Goal: Transaction & Acquisition: Purchase product/service

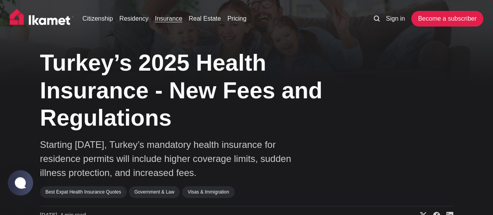
click at [162, 21] on link "Insurance" at bounding box center [168, 18] width 27 height 9
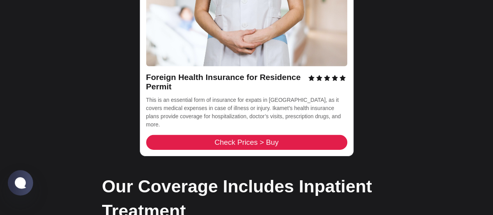
scroll to position [1158, 0]
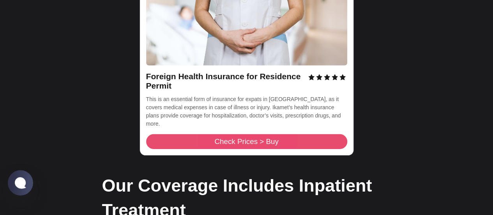
click at [216, 138] on span "Check Prices > Buy" at bounding box center [246, 141] width 64 height 7
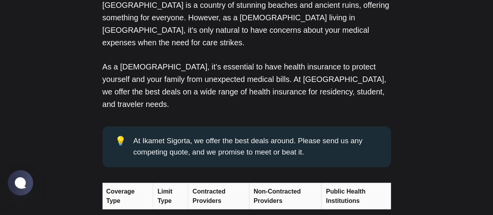
scroll to position [564, 0]
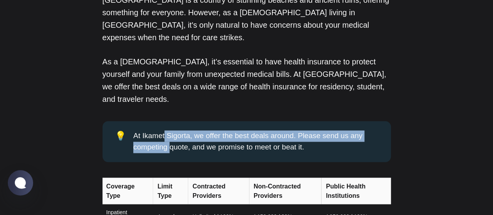
drag, startPoint x: 174, startPoint y: 110, endPoint x: 165, endPoint y: 99, distance: 14.7
click at [165, 130] on div "At Ikamet Sigorta, we offer the best deals around. Please send us any competing…" at bounding box center [255, 141] width 245 height 22
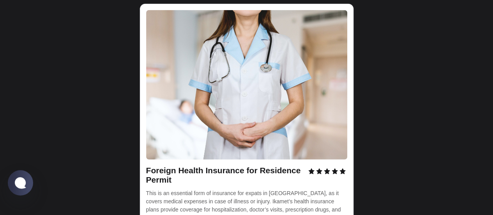
scroll to position [1083, 0]
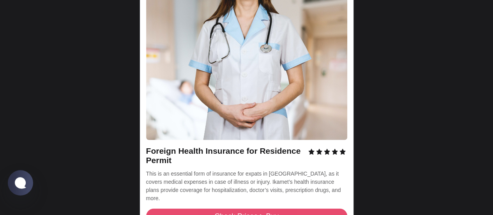
click at [238, 209] on span "Check Prices > Buy" at bounding box center [246, 216] width 64 height 7
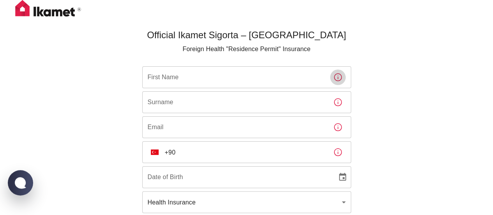
click at [339, 80] on icon "button" at bounding box center [337, 77] width 9 height 9
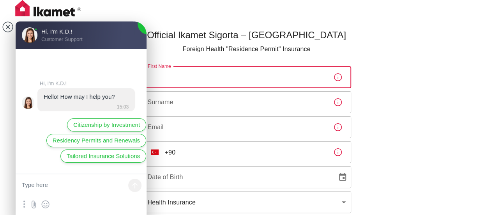
click at [267, 80] on input "First Name" at bounding box center [234, 77] width 185 height 22
type input "MAN"
type input "CHAN"
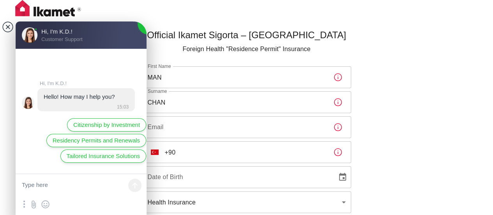
click at [7, 27] on jdiv at bounding box center [7, 26] width 11 height 11
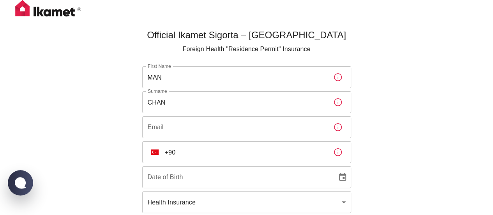
click at [166, 136] on input "Email" at bounding box center [234, 127] width 185 height 22
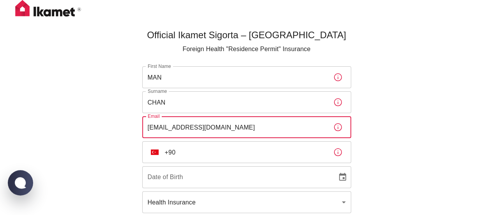
type input "joannec777@hotmail.com"
click at [183, 152] on input "+90" at bounding box center [246, 152] width 162 height 22
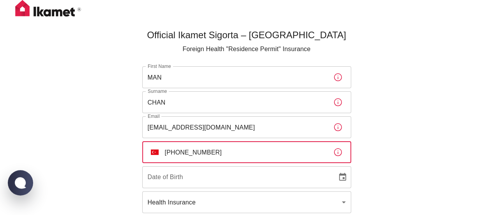
type input "+90 539 762 80 00"
click at [205, 179] on input "DD/MM/YYYY" at bounding box center [237, 177] width 190 height 22
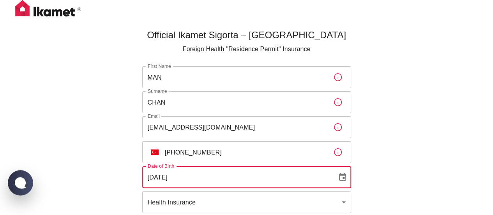
type input "17/11/1977"
click at [394, 175] on div "Official Ikamet Sigorta – Turkey Foreign Health "Residence Permit" Insurance Fi…" at bounding box center [246, 142] width 493 height 285
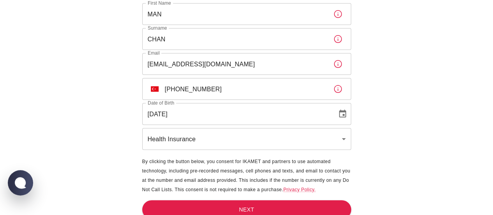
scroll to position [70, 0]
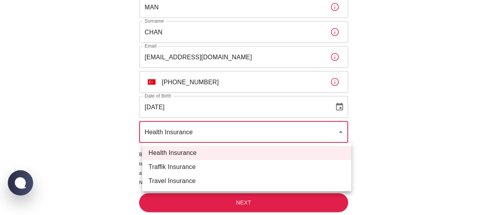
click at [343, 135] on body "Official Ikamet Sigorta – Turkey Foreign Health "Residence Permit" Insurance Fi…" at bounding box center [246, 72] width 493 height 285
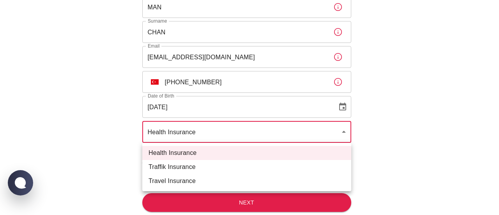
click at [343, 135] on div at bounding box center [249, 107] width 499 height 215
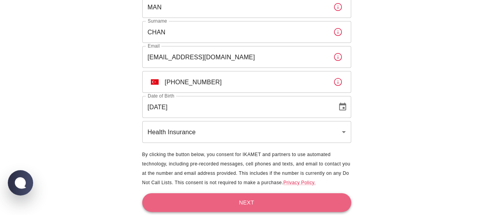
click at [267, 195] on button "Next" at bounding box center [246, 202] width 209 height 19
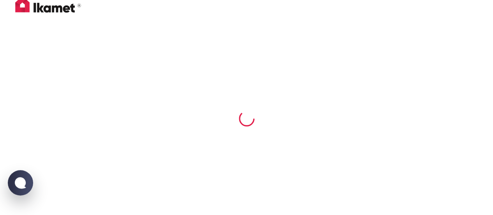
scroll to position [0, 0]
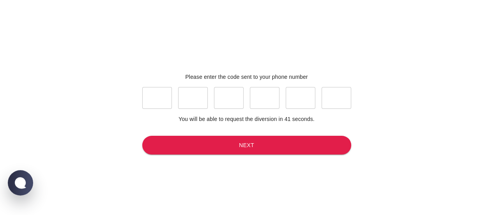
click at [157, 107] on input "text" at bounding box center [157, 98] width 30 height 22
type input "6"
type input "3"
type input "8"
type input "0"
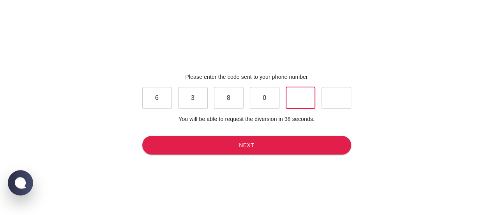
type input "6"
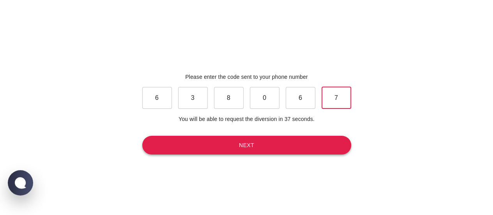
type input "7"
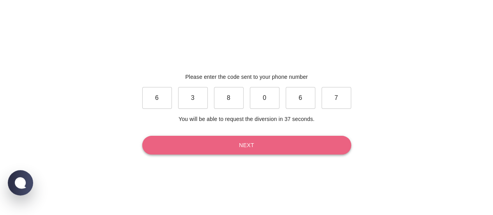
click at [231, 147] on button "Next" at bounding box center [246, 145] width 209 height 19
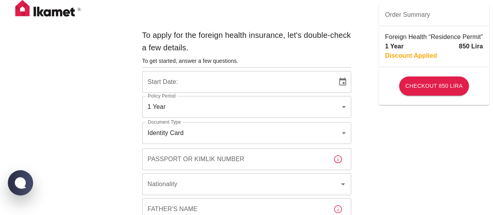
type input "b7343ef8-d55e-4554-96a8-76e30347e985"
type input "02/09/2025"
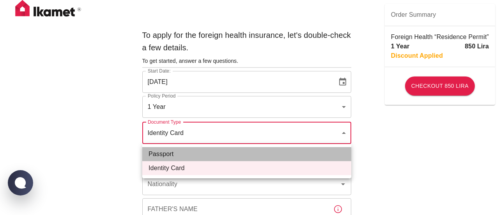
click at [239, 156] on li "Passport" at bounding box center [246, 154] width 209 height 14
type input "passport"
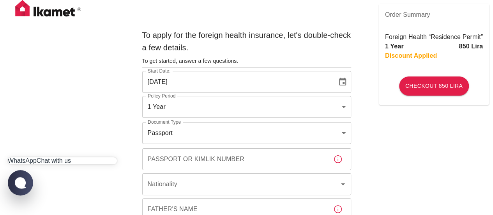
click at [37, 157] on jdiv "Chat with us" at bounding box center [54, 160] width 34 height 7
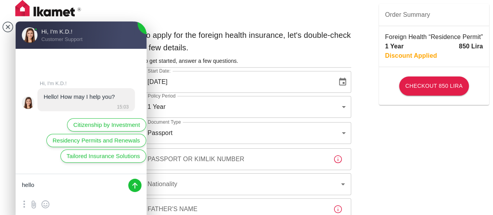
type textarea "hello"
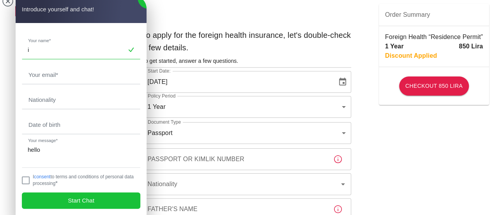
type input "i"
type input "Man Wai Chan"
click at [87, 71] on input "email" at bounding box center [81, 75] width 118 height 18
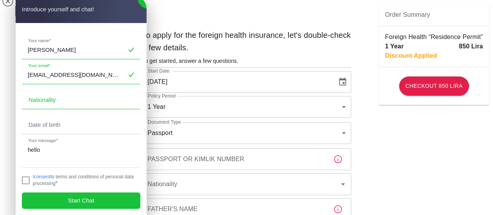
type input "joannec777@hotmail.com"
click at [76, 100] on input "text" at bounding box center [81, 100] width 118 height 18
type input "iranian"
click at [45, 131] on input "text" at bounding box center [81, 125] width 118 height 18
type input "17/17/1977"
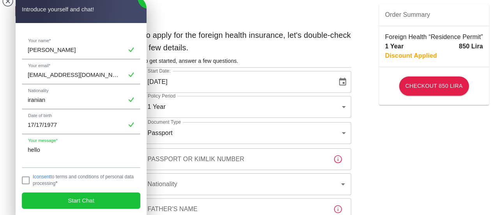
click at [53, 152] on textarea "hello" at bounding box center [81, 154] width 118 height 27
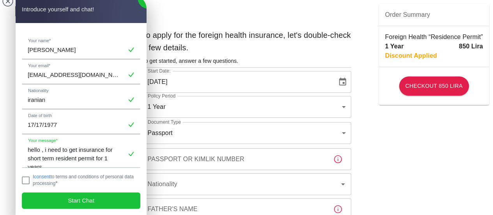
scroll to position [3, 0]
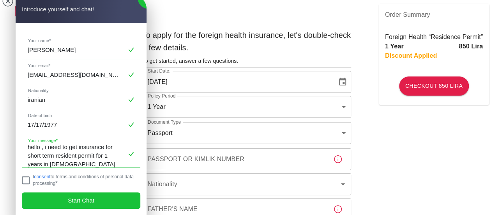
type textarea "hello , i need to get insurance for short term resident permit for 1 years in […"
click at [25, 177] on jdiv at bounding box center [26, 180] width 8 height 8
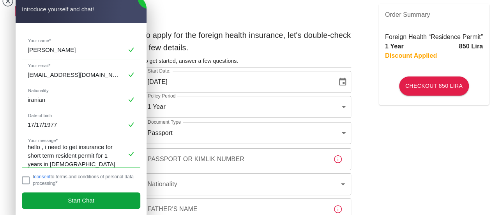
click at [63, 198] on jdiv "Start Chat" at bounding box center [81, 200] width 119 height 16
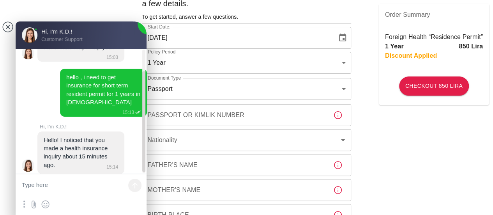
scroll to position [28, 0]
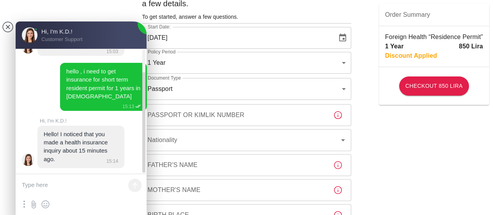
click at [73, 183] on textarea at bounding box center [81, 185] width 131 height 23
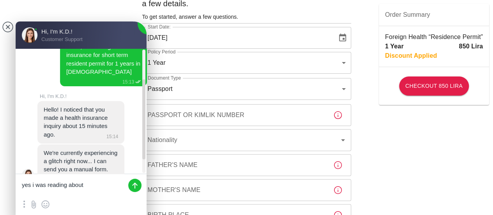
scroll to position [68, 0]
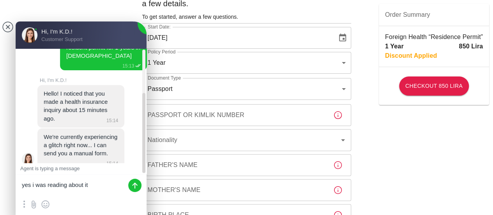
type textarea "yes i was reading about it"
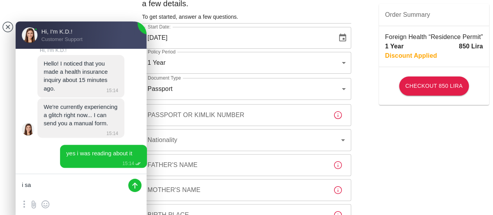
scroll to position [147, 0]
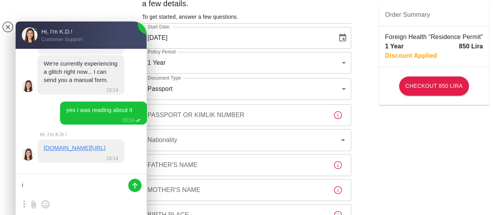
type textarea "i"
type textarea "c"
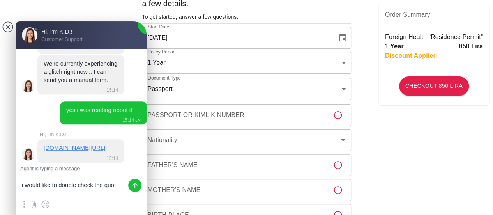
type textarea "i would like to double check the quote"
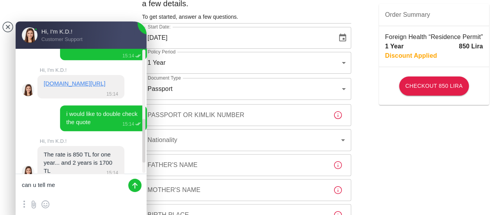
scroll to position [229, 0]
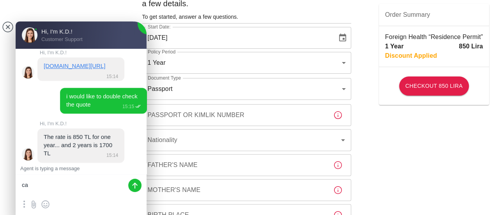
type textarea "c"
type textarea "ok got it, i also need one for my husband , his dob : [DEMOGRAPHIC_DATA]"
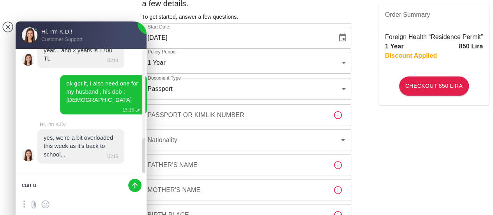
scroll to position [320, 0]
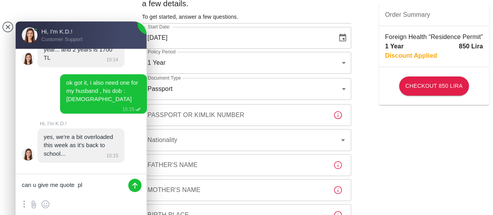
type textarea "can u give me quote pls"
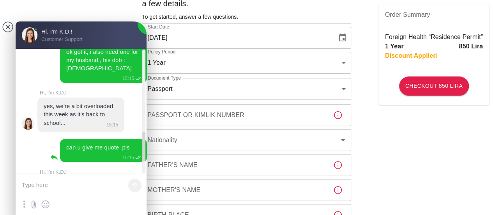
scroll to position [399, 0]
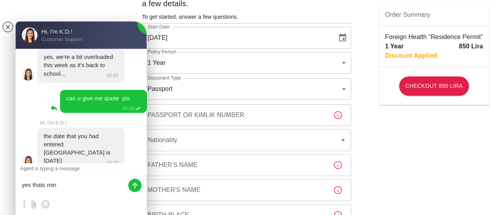
type textarea "yes thats mine"
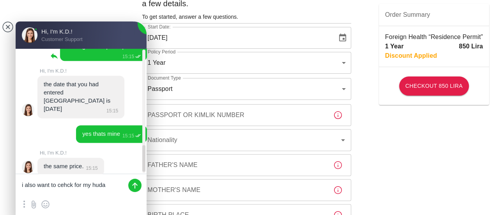
scroll to position [456, 0]
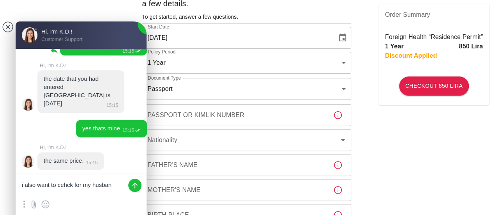
type textarea "i also want to cehck for my husband"
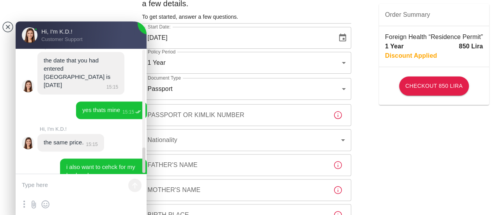
scroll to position [489, 0]
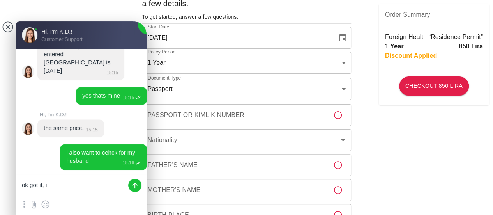
type textarea "ok got it,"
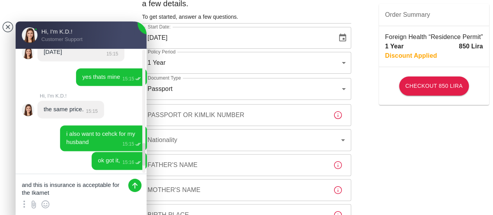
scroll to position [557, 0]
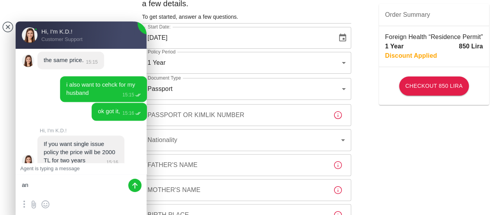
type textarea "a"
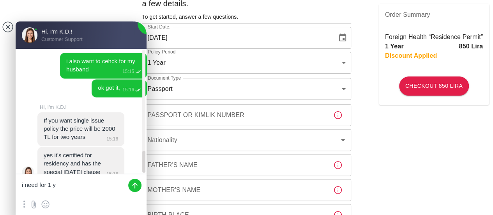
scroll to position [592, 0]
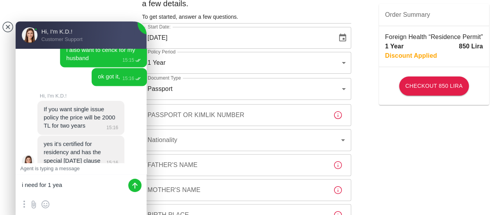
type textarea "i need for 1 yeat"
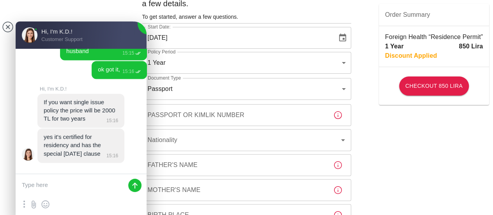
type textarea "r"
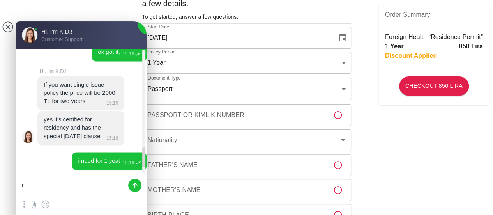
scroll to position [654, 0]
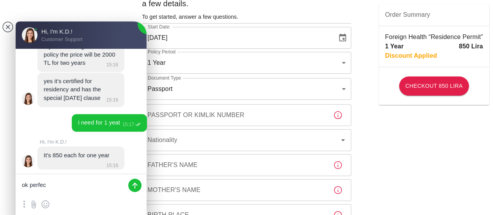
type textarea "ok perfect"
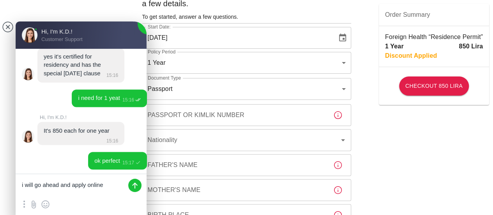
type textarea "i will go ahead and apply online"
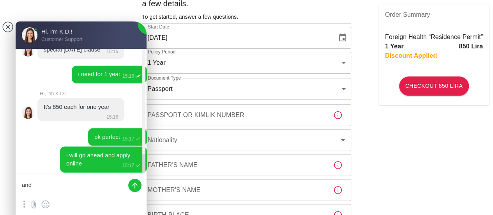
scroll to position [706, 0]
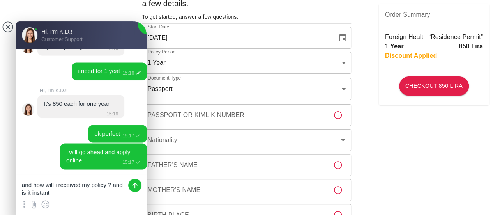
type textarea "and how will i received my policy ? and is it instant?"
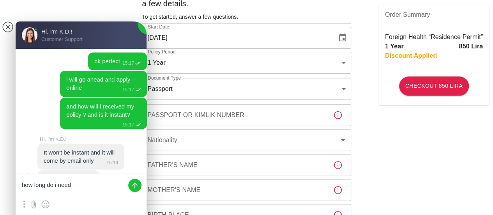
scroll to position [797, 0]
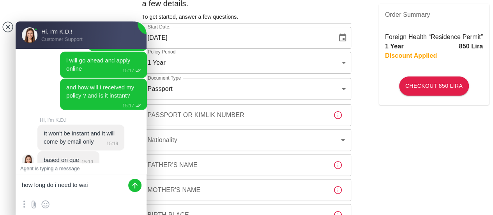
type textarea "how long do i need to wait"
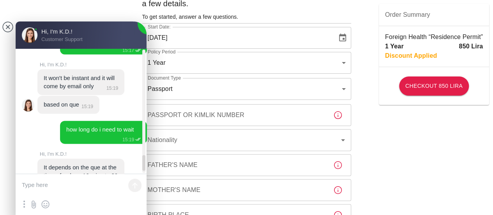
scroll to position [876, 0]
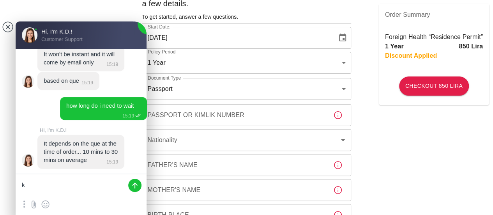
type textarea "k"
type textarea "ok thats fine"
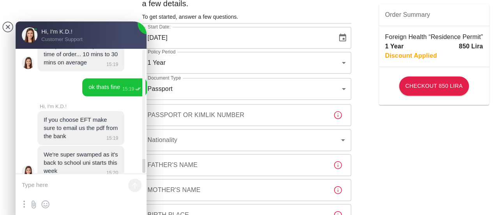
scroll to position [985, 0]
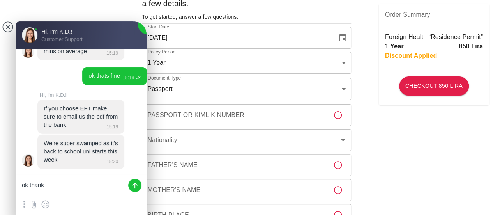
type textarea "ok thanks"
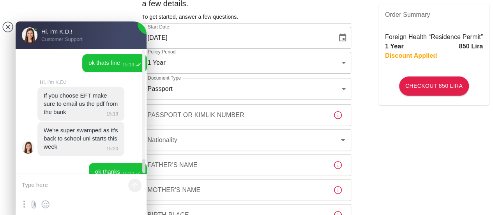
scroll to position [1010, 0]
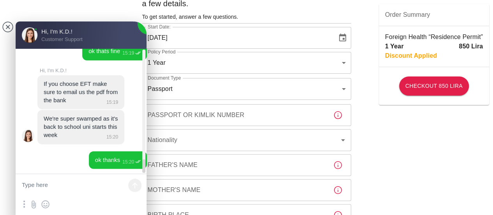
click at [9, 30] on jdiv at bounding box center [7, 26] width 11 height 11
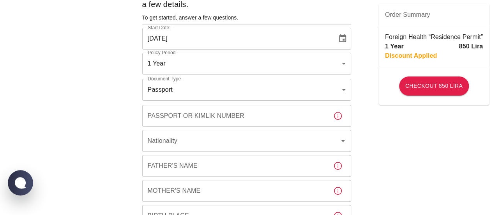
scroll to position [44, 0]
click at [177, 120] on input "Passport or Kimlik Number" at bounding box center [234, 116] width 185 height 22
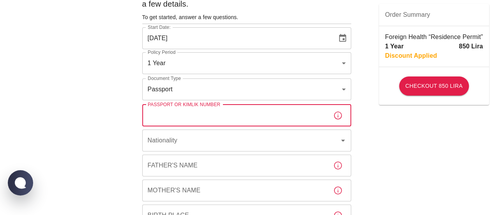
click at [284, 118] on input "Passport or Kimlik Number" at bounding box center [234, 116] width 185 height 22
type input "U54299187"
click at [281, 144] on input "Nationality" at bounding box center [236, 140] width 180 height 15
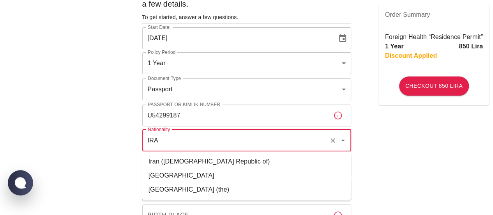
click at [257, 163] on li "Iran (Islamic Republic of)" at bounding box center [246, 161] width 209 height 14
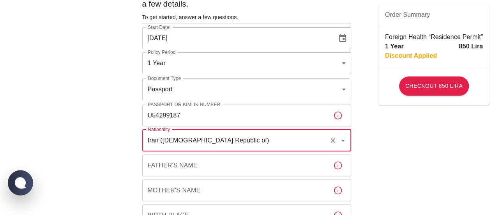
type input "Iran (Islamic Republic of)"
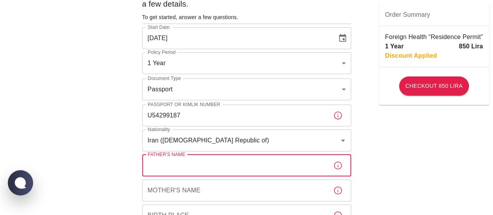
click at [251, 172] on input "Father's Name" at bounding box center [234, 165] width 185 height 22
type input "t"
type input "TSANG CHUEN"
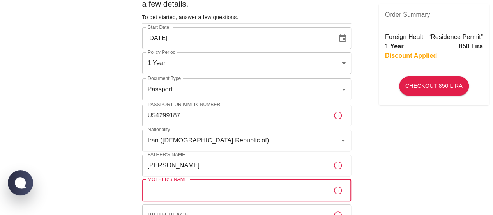
click at [216, 191] on input "Mother's Name" at bounding box center [234, 190] width 185 height 22
type input "KWAI YAU"
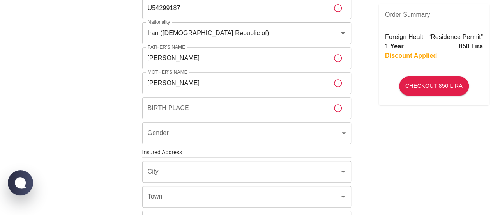
scroll to position [156, 0]
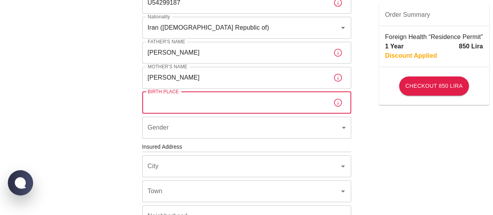
click at [294, 98] on input "Birth Place" at bounding box center [234, 103] width 185 height 22
type input "HONG KONG"
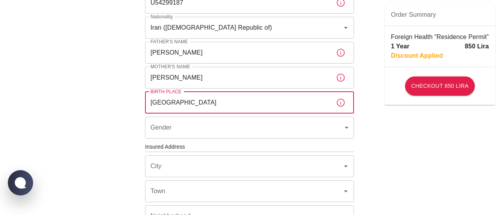
click at [321, 129] on body "To apply for the foreign health insurance, let's double-check a few details. To…" at bounding box center [249, 146] width 499 height 604
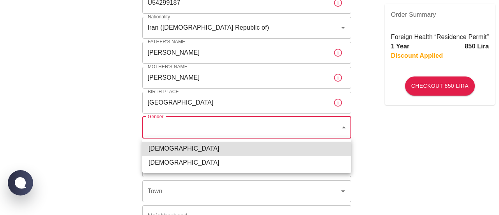
click at [294, 163] on li "Female" at bounding box center [246, 163] width 209 height 14
type input "female"
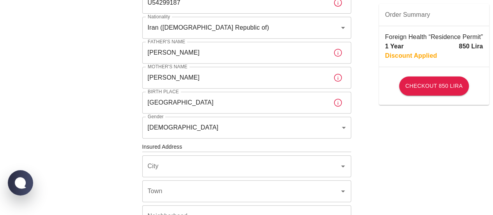
click at [437, 178] on div "To apply for the foreign health insurance, let's double-check a few details. To…" at bounding box center [246, 146] width 493 height 604
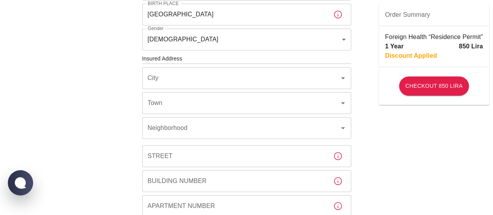
scroll to position [247, 0]
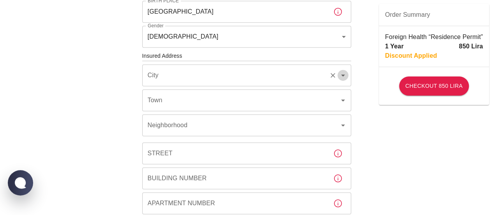
click at [340, 76] on icon "Open" at bounding box center [342, 75] width 9 height 9
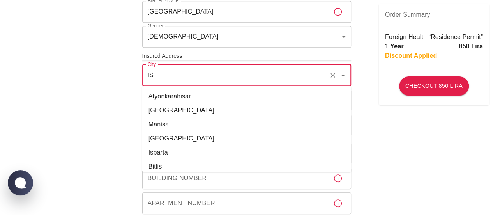
click at [271, 110] on li "İstanbul" at bounding box center [246, 110] width 209 height 14
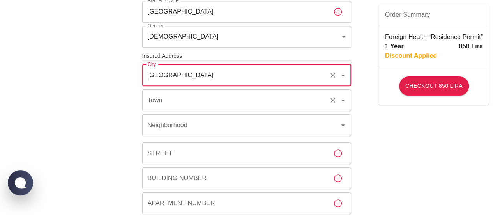
type input "İstanbul"
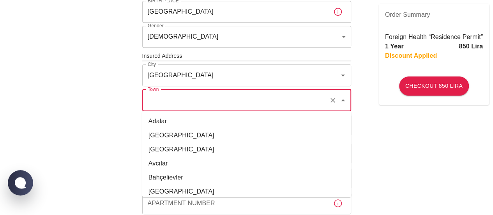
click at [269, 105] on input "Town" at bounding box center [236, 100] width 180 height 15
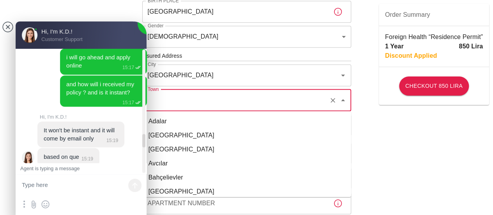
scroll to position [1042, 0]
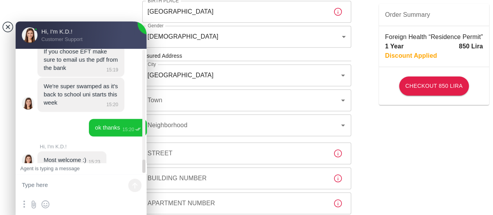
click at [6, 30] on jdiv at bounding box center [7, 26] width 11 height 11
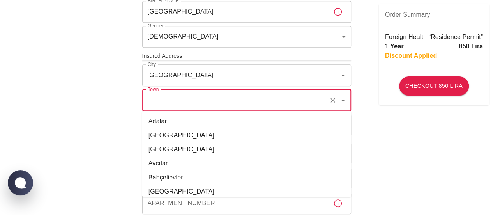
click at [241, 99] on input "Town" at bounding box center [236, 100] width 180 height 15
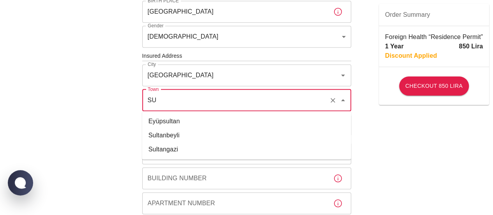
click at [172, 151] on li "Sultangazi" at bounding box center [246, 149] width 209 height 14
type input "Sultangazi"
click at [173, 127] on div "Neighborhood Neighborhood" at bounding box center [246, 125] width 209 height 22
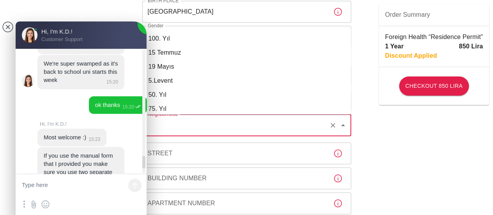
scroll to position [1110, 0]
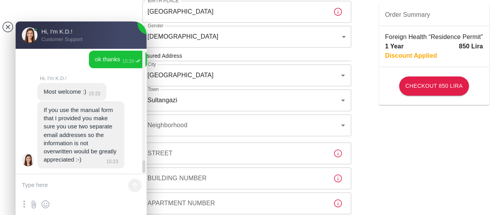
click at [100, 183] on textarea at bounding box center [81, 185] width 131 height 23
type textarea "I"
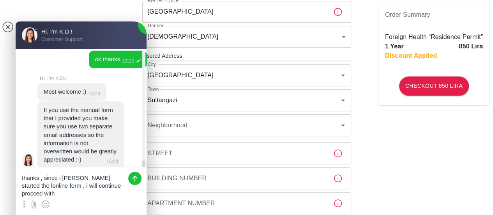
scroll to position [0, 0]
click at [76, 179] on textarea "thanks , since i alreeady started the lonline form , i will continue procced wi…" at bounding box center [81, 182] width 131 height 30
click at [24, 184] on textarea "thanks , since i already started the lonline form , i will continue procced wit…" at bounding box center [81, 182] width 131 height 30
click at [61, 192] on textarea "thanks , since i already started the online form , i will continue procced with…" at bounding box center [81, 182] width 131 height 30
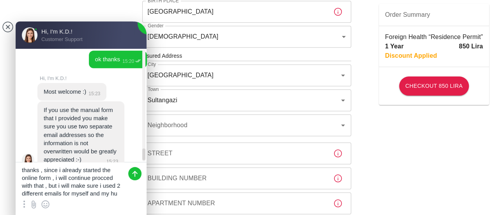
scroll to position [10, 0]
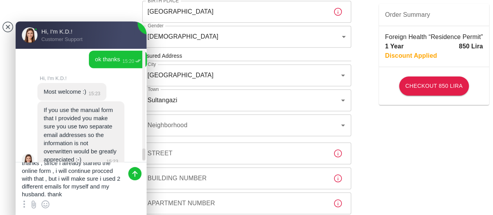
type textarea "thanks , since i already started the online form , i will continue procced with…"
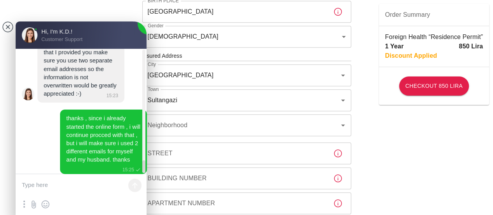
scroll to position [1182, 0]
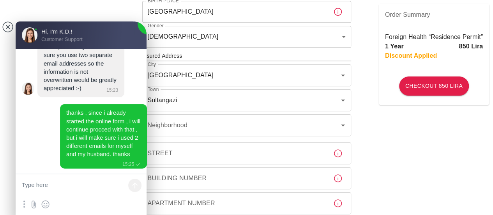
click at [2, 28] on div "To apply for the foreign health insurance, let's double-check a few details. To…" at bounding box center [246, 55] width 493 height 604
click at [11, 29] on jdiv at bounding box center [7, 26] width 11 height 11
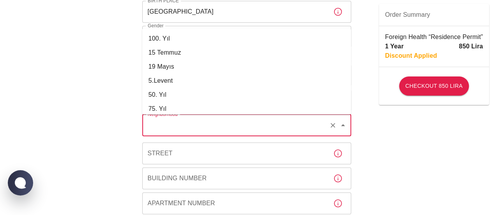
click at [253, 127] on input "Neighborhood" at bounding box center [236, 125] width 180 height 15
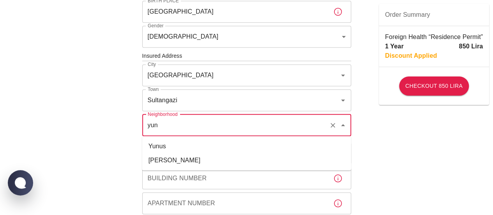
click at [236, 159] on li "Yunus Emre" at bounding box center [246, 160] width 209 height 14
type input "Yunus Emre"
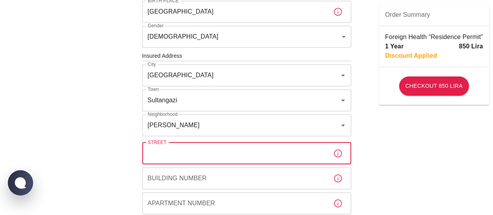
click at [236, 159] on input "Street" at bounding box center [234, 153] width 185 height 22
type input "1392 sk."
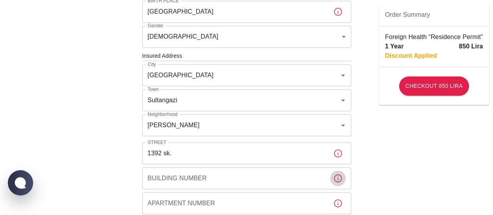
click at [337, 180] on icon "button" at bounding box center [337, 178] width 9 height 9
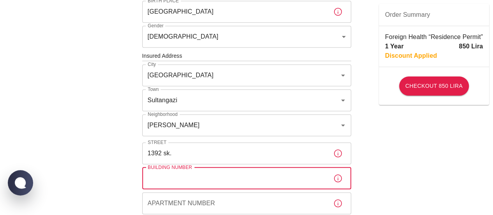
click at [290, 179] on input "Building Number" at bounding box center [234, 178] width 185 height 22
type input "28"
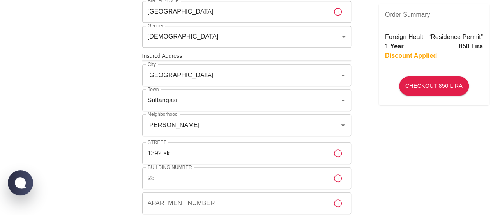
click at [403, 177] on div "To apply for the foreign health insurance, let's double-check a few details. To…" at bounding box center [246, 55] width 493 height 604
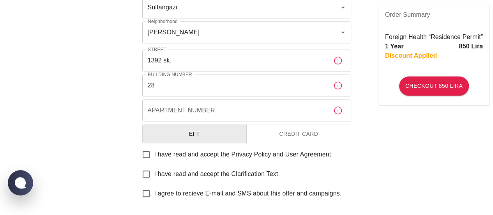
scroll to position [342, 0]
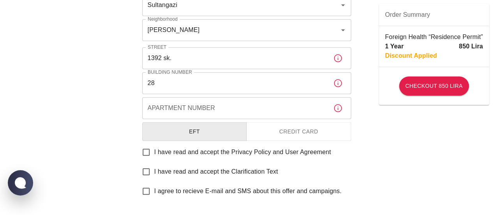
click at [270, 108] on input "Apartment Number" at bounding box center [234, 108] width 185 height 22
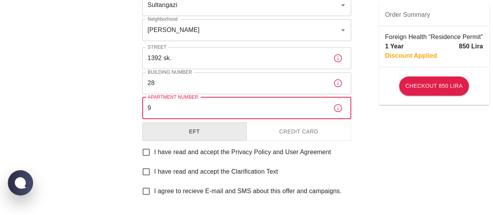
type input "9"
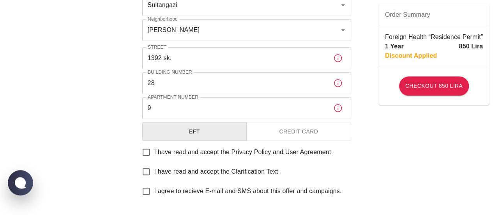
click at [309, 127] on button "Credit Card" at bounding box center [298, 131] width 105 height 19
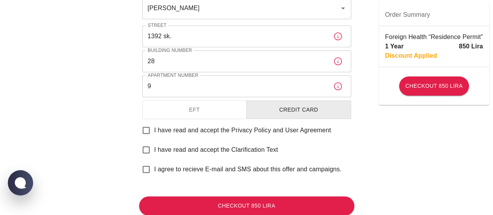
scroll to position [389, 0]
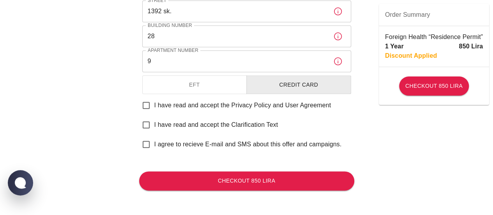
click at [151, 106] on input "I have read and accept the Privacy Policy and User Agreement" at bounding box center [146, 105] width 16 height 16
checkbox input "true"
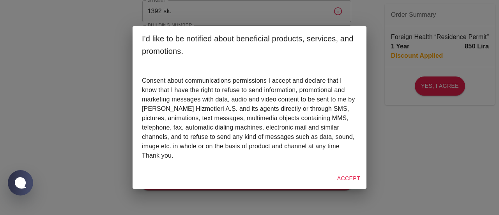
click at [348, 184] on button "Accept" at bounding box center [348, 178] width 29 height 14
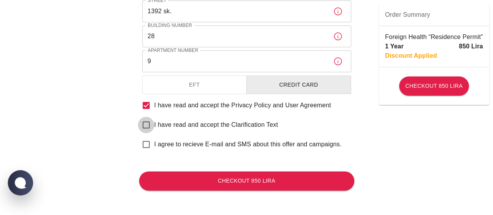
click at [149, 126] on input "I have read and accept the Clarification Text" at bounding box center [146, 125] width 16 height 16
checkbox input "true"
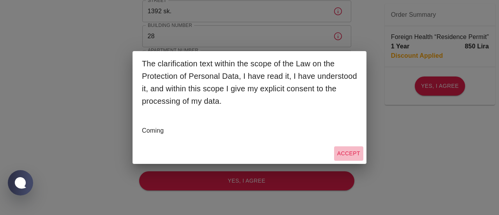
click at [353, 152] on button "Accept" at bounding box center [348, 153] width 29 height 14
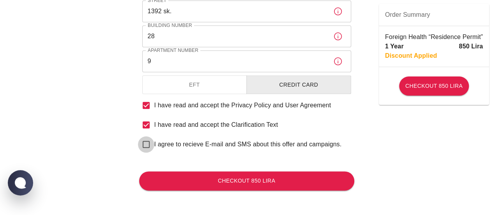
click at [147, 148] on input "I agree to recieve E-mail and SMS about this offer and campaigns." at bounding box center [146, 144] width 16 height 16
checkbox input "true"
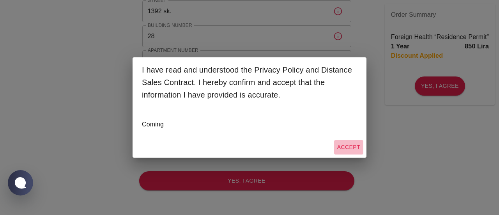
click at [351, 148] on button "Accept" at bounding box center [348, 147] width 29 height 14
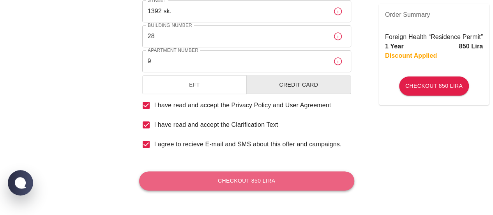
click at [267, 182] on button "Checkout 850 Lira" at bounding box center [246, 180] width 215 height 19
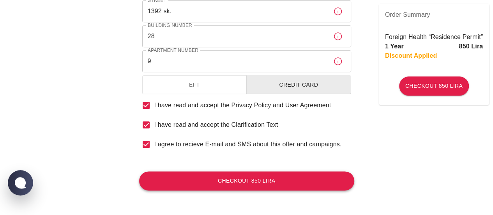
click at [289, 188] on button "Checkout 850 Lira" at bounding box center [246, 180] width 215 height 19
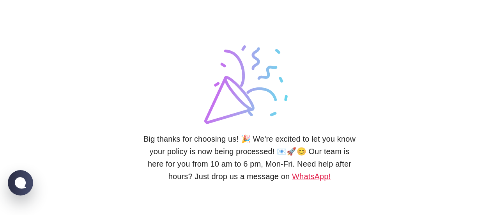
click at [465, 132] on div "Big thanks for choosing us! 🎉 We're excited to let you know your policy is now …" at bounding box center [249, 107] width 499 height 215
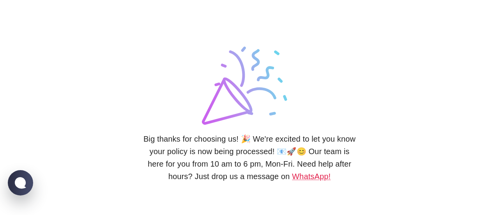
click at [178, 31] on div "Big thanks for choosing us! 🎉 We're excited to let you know your policy is now …" at bounding box center [249, 107] width 215 height 215
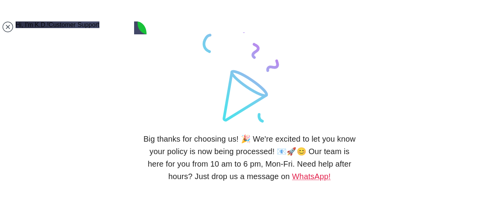
scroll to position [1541, 0]
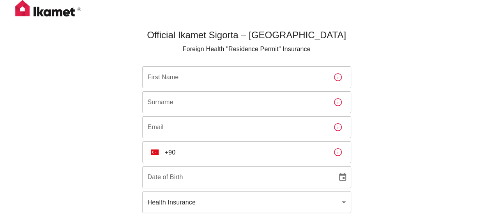
click at [216, 78] on input "First Name" at bounding box center [234, 77] width 185 height 22
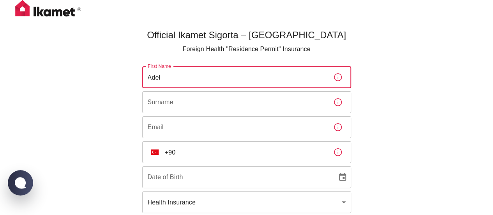
type input "Adel"
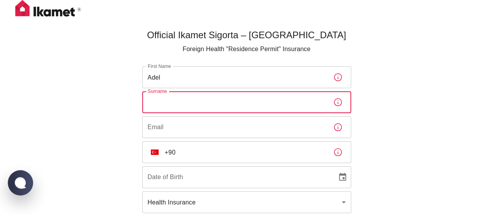
click at [206, 105] on input "Surname" at bounding box center [234, 102] width 185 height 22
click at [152, 103] on input "abdolrazaghi" at bounding box center [234, 102] width 185 height 22
type input "Abdolrazaghi"
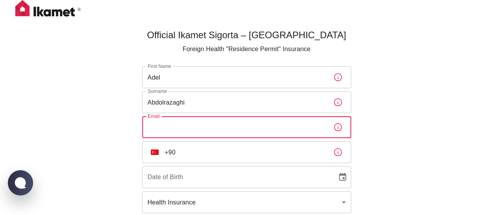
click at [158, 122] on input "Email" at bounding box center [234, 127] width 185 height 22
type input "a"
type input "adel.razzaghi@hotmail.com"
click at [186, 156] on input "+90" at bounding box center [246, 152] width 162 height 22
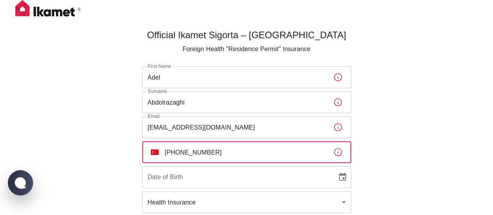
type input "+90 539 704 80 00"
click at [189, 175] on input "DD/MM/YYYY" at bounding box center [237, 177] width 190 height 22
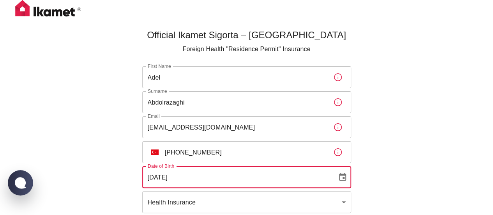
click at [229, 174] on input "01/09/1972" at bounding box center [237, 177] width 190 height 22
type input "01/09/1972"
click at [381, 145] on div "Official Ikamet Sigorta – Turkey Foreign Health "Residence Permit" Insurance Fi…" at bounding box center [246, 142] width 493 height 285
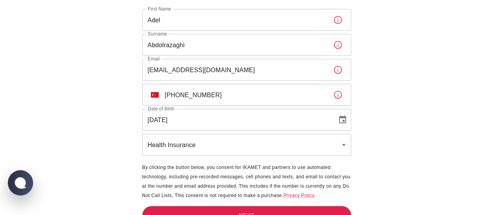
scroll to position [70, 0]
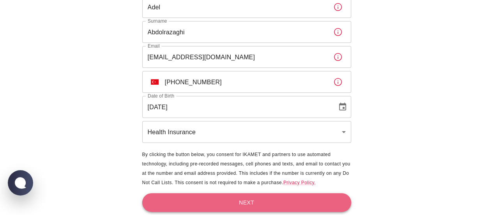
click at [259, 202] on button "Next" at bounding box center [246, 202] width 209 height 19
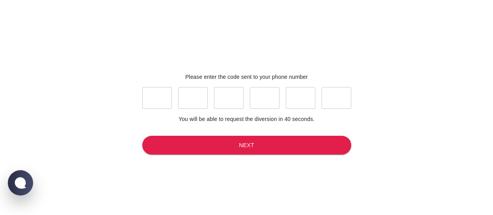
click at [157, 104] on input "text" at bounding box center [157, 98] width 30 height 22
type input "0"
type input "6"
type input "9"
type input "3"
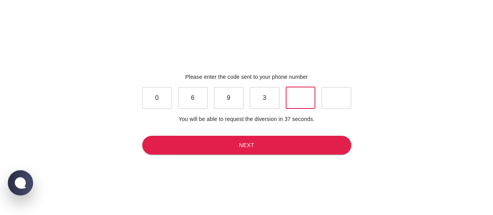
type input "8"
type input "3"
click at [218, 144] on button "Next" at bounding box center [246, 145] width 209 height 19
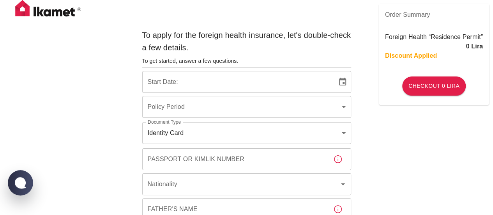
type input "b7343ef8-d55e-4554-96a8-76e30347e985"
type input "02/09/2025"
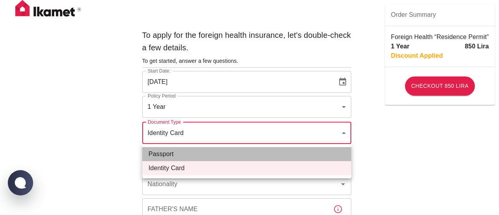
click at [335, 152] on li "Passport" at bounding box center [246, 154] width 209 height 14
type input "passport"
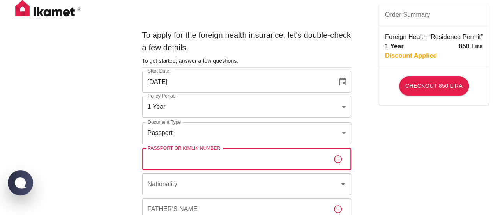
click at [278, 168] on input "Passport or Kimlik Number" at bounding box center [234, 159] width 185 height 22
type input "U54291623"
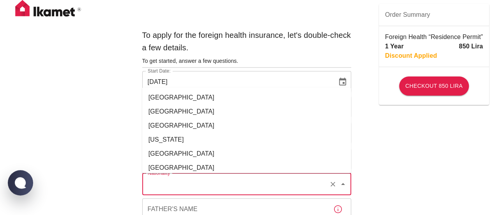
click at [191, 189] on input "Nationality" at bounding box center [236, 184] width 180 height 15
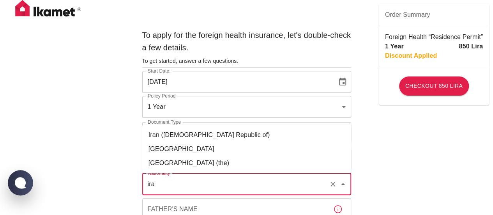
click at [187, 138] on li "Iran (Islamic Republic of)" at bounding box center [246, 135] width 209 height 14
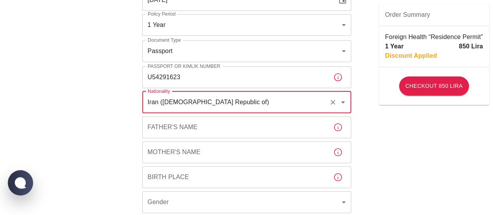
scroll to position [104, 0]
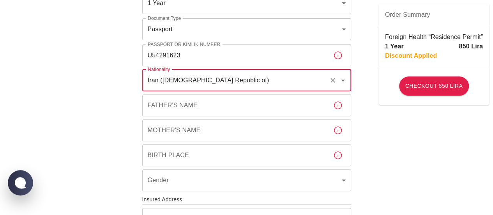
type input "Iran (Islamic Republic of)"
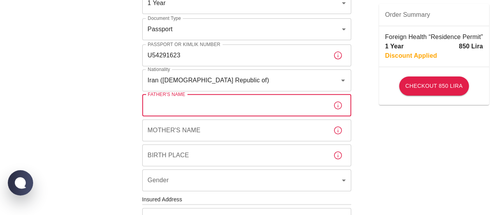
click at [208, 109] on input "Father's Name" at bounding box center [234, 105] width 185 height 22
type input "agha"
click at [209, 125] on input "Mother's Name" at bounding box center [234, 130] width 185 height 22
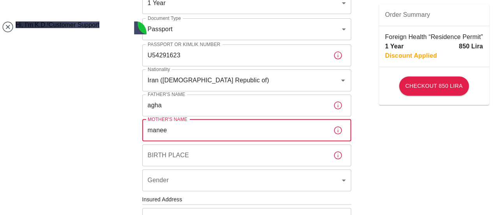
scroll to position [1241, 0]
type input "maneen"
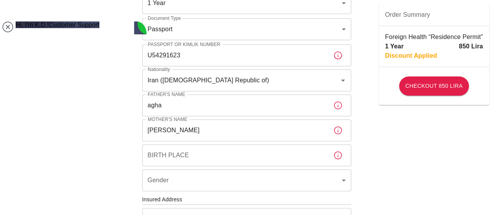
type textarea "t"
type textarea "i submitted one and make one payment"
type textarea "now i am proceeding the second application"
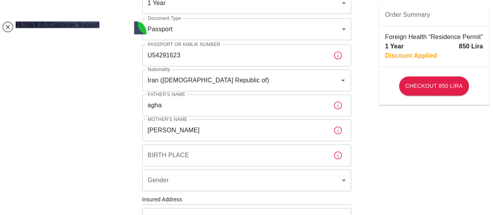
click at [413, 170] on div "To apply for the foreign health insurance, let's double-check a few details. To…" at bounding box center [246, 198] width 493 height 604
click at [6, 26] on jdiv at bounding box center [7, 26] width 11 height 11
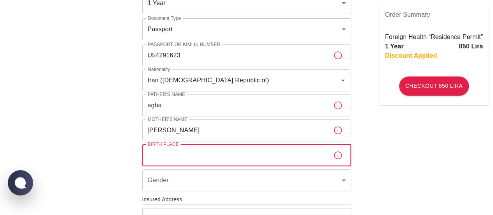
click at [218, 159] on input "Birth Place" at bounding box center [234, 155] width 185 height 22
type input "iran"
click at [287, 175] on body "To apply for the foreign health insurance, let's double-check a few details. To…" at bounding box center [246, 198] width 493 height 604
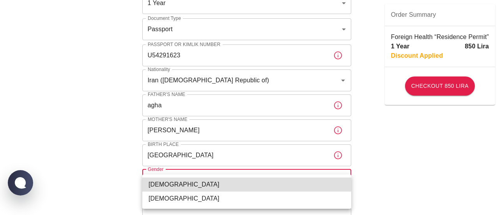
click at [276, 190] on li "Male" at bounding box center [246, 184] width 209 height 14
type input "male"
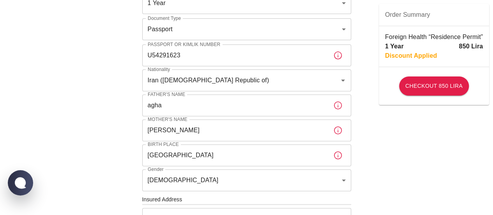
click at [414, 171] on div "To apply for the foreign health insurance, let's double-check a few details. To…" at bounding box center [246, 198] width 493 height 604
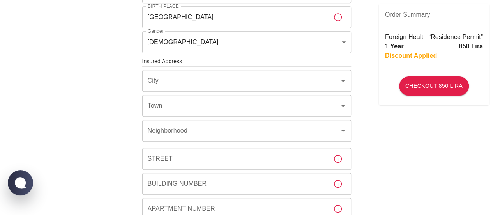
scroll to position [253, 0]
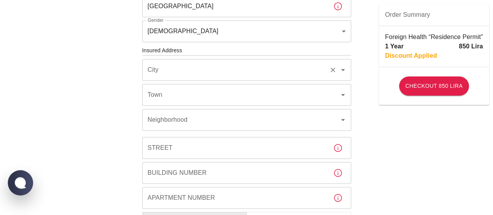
click at [338, 69] on icon "Open" at bounding box center [342, 69] width 9 height 9
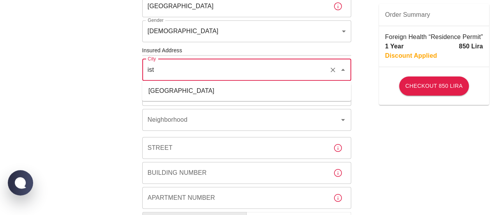
click at [313, 93] on li "İstanbul" at bounding box center [246, 91] width 209 height 14
type input "İstanbul"
click at [313, 93] on input "Town" at bounding box center [236, 94] width 180 height 15
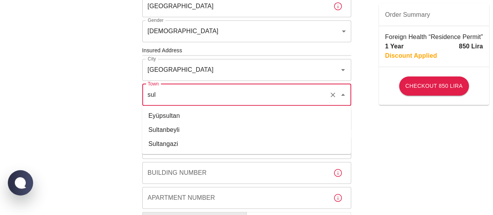
click at [243, 148] on li "Sultangazi" at bounding box center [246, 144] width 209 height 14
type input "Sultangazi"
click at [239, 122] on input "Neighborhood" at bounding box center [236, 119] width 180 height 15
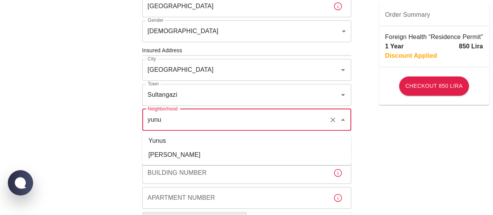
click at [206, 153] on li "Yunus Emre" at bounding box center [246, 155] width 209 height 14
type input "Yunus Emre"
click at [206, 153] on input "Street" at bounding box center [234, 148] width 185 height 22
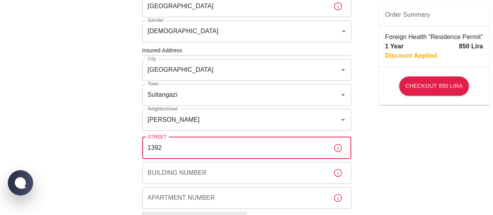
type input "1392 sk."
click at [200, 176] on input "Building Number" at bounding box center [234, 173] width 185 height 22
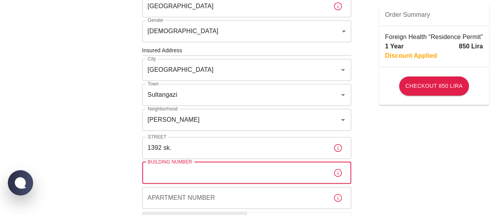
type input "28"
click at [195, 198] on input "Apartment Number" at bounding box center [234, 198] width 185 height 22
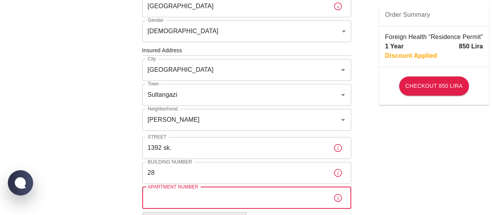
type input "9"
click at [427, 160] on div "To apply for the foreign health insurance, let's double-check a few details. To…" at bounding box center [246, 49] width 493 height 604
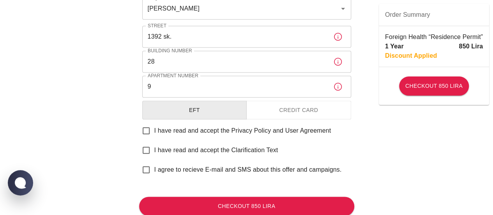
scroll to position [373, 0]
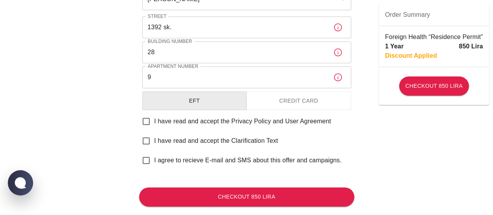
click at [321, 103] on button "Credit Card" at bounding box center [298, 100] width 105 height 19
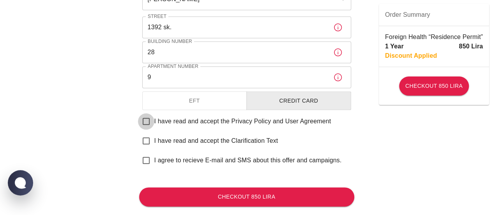
click at [146, 120] on input "I have read and accept the Privacy Policy and User Agreement" at bounding box center [146, 121] width 16 height 16
checkbox input "true"
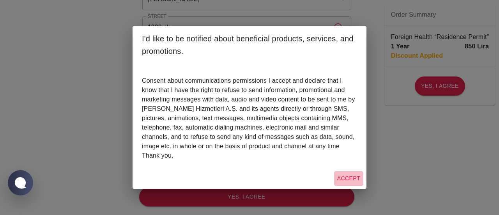
click at [351, 177] on button "Accept" at bounding box center [348, 178] width 29 height 14
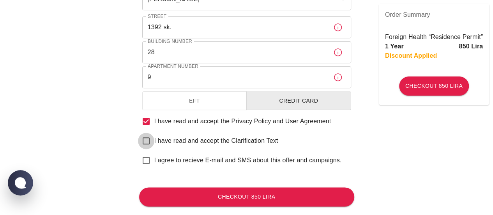
click at [147, 142] on input "I have read and accept the Clarification Text" at bounding box center [146, 141] width 16 height 16
checkbox input "true"
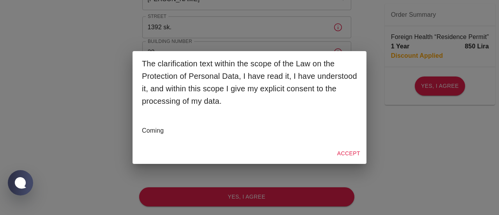
click at [355, 154] on button "Accept" at bounding box center [348, 153] width 29 height 14
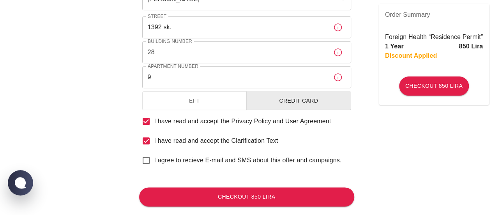
click at [148, 160] on input "I agree to recieve E-mail and SMS about this offer and campaigns." at bounding box center [146, 160] width 16 height 16
checkbox input "true"
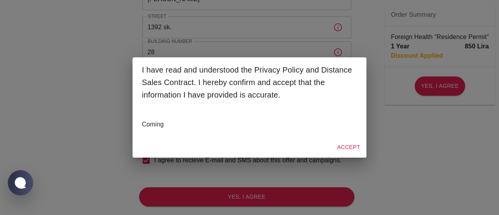
click at [340, 148] on button "Accept" at bounding box center [348, 147] width 29 height 14
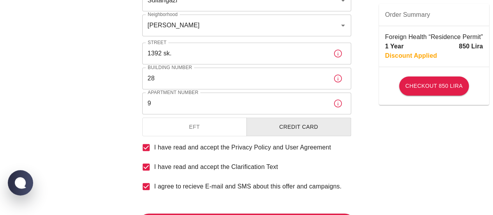
scroll to position [389, 0]
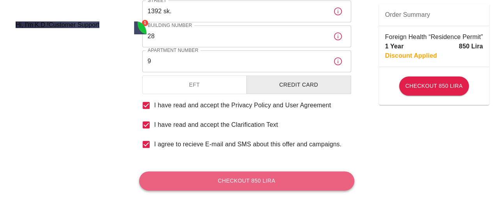
click at [270, 186] on button "Checkout 850 Lira" at bounding box center [246, 180] width 215 height 19
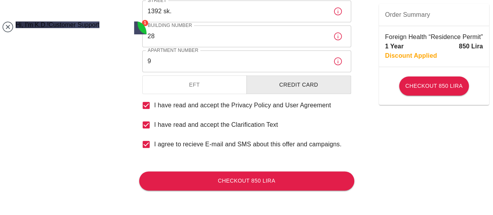
scroll to position [1346, 0]
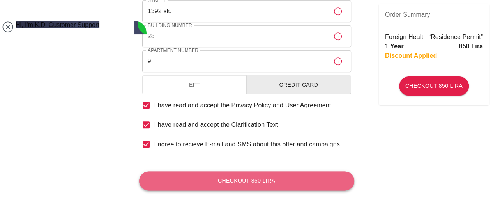
click at [255, 180] on button "Checkout 850 Lira" at bounding box center [246, 180] width 215 height 19
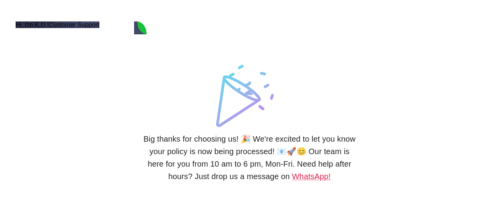
scroll to position [1346, 0]
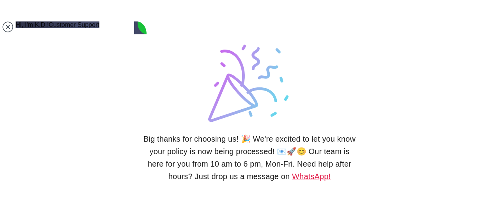
type textarea "k"
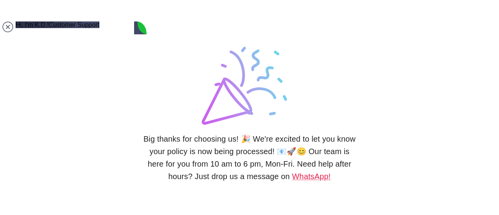
type textarea "i have finished both applications and made the 2 payments"
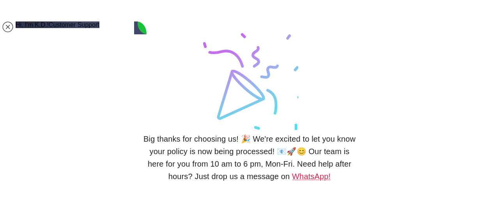
scroll to position [1387, 0]
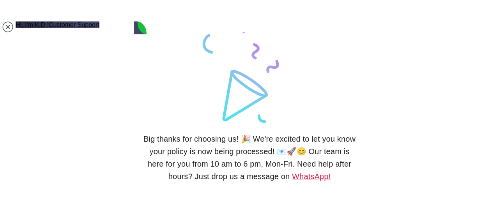
click at [205, 72] on lord-icon at bounding box center [249, 80] width 97 height 97
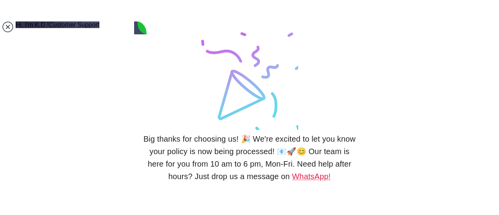
click at [7, 28] on jdiv at bounding box center [7, 26] width 11 height 11
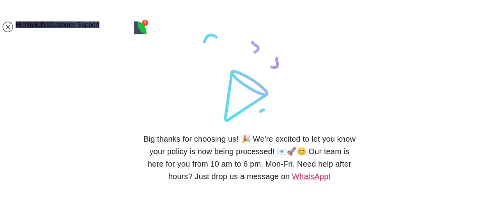
scroll to position [1387, 0]
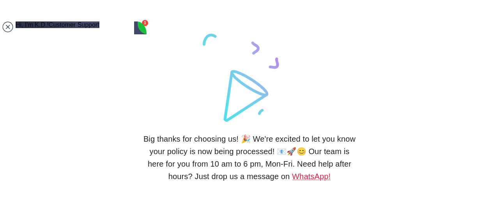
scroll to position [1452, 0]
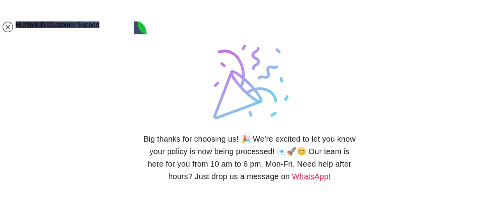
type textarea "thank you"
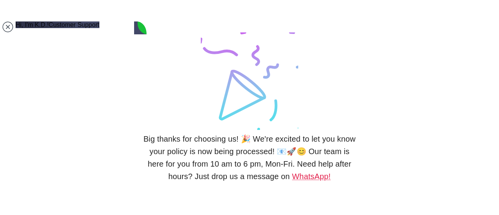
scroll to position [1541, 0]
